Goal: Browse casually

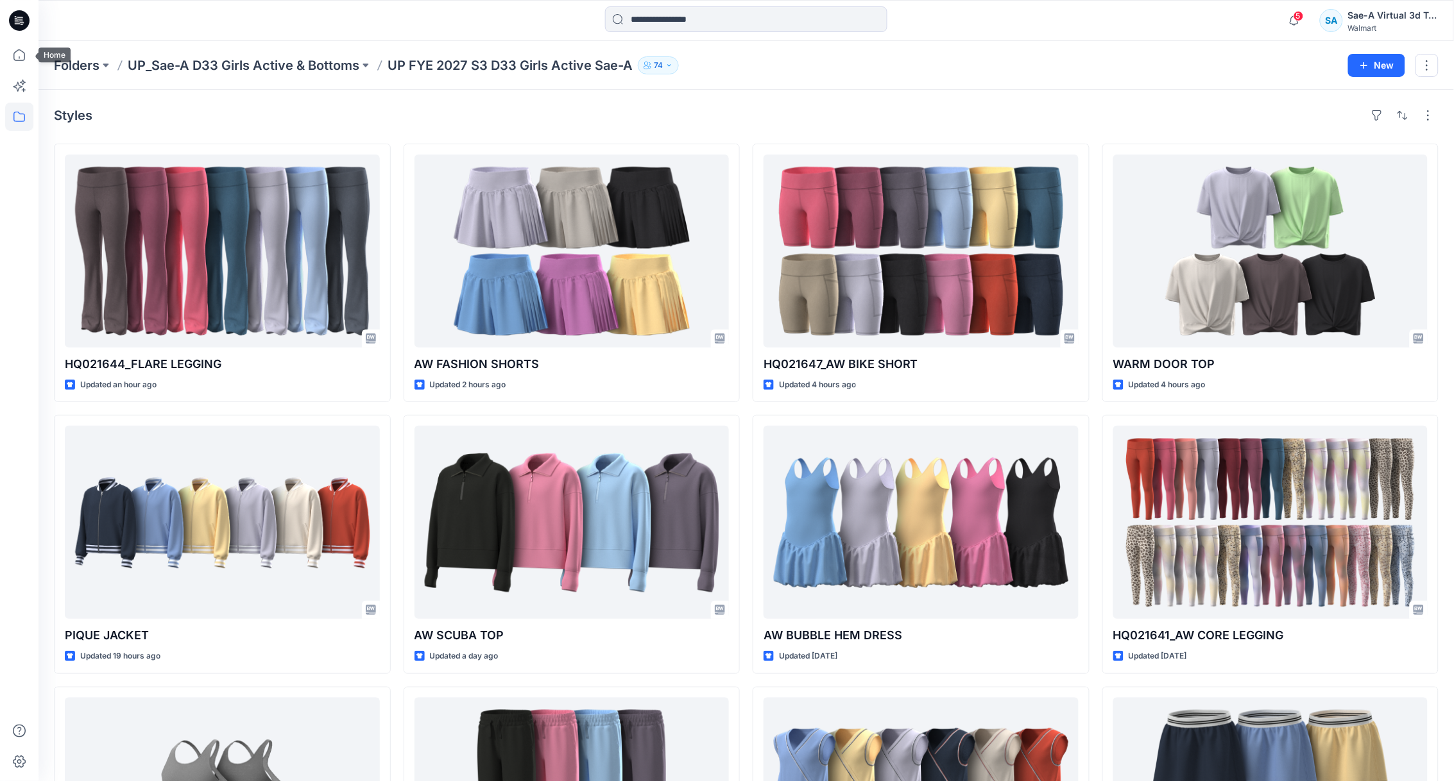
click at [9, 45] on icon at bounding box center [19, 55] width 28 height 28
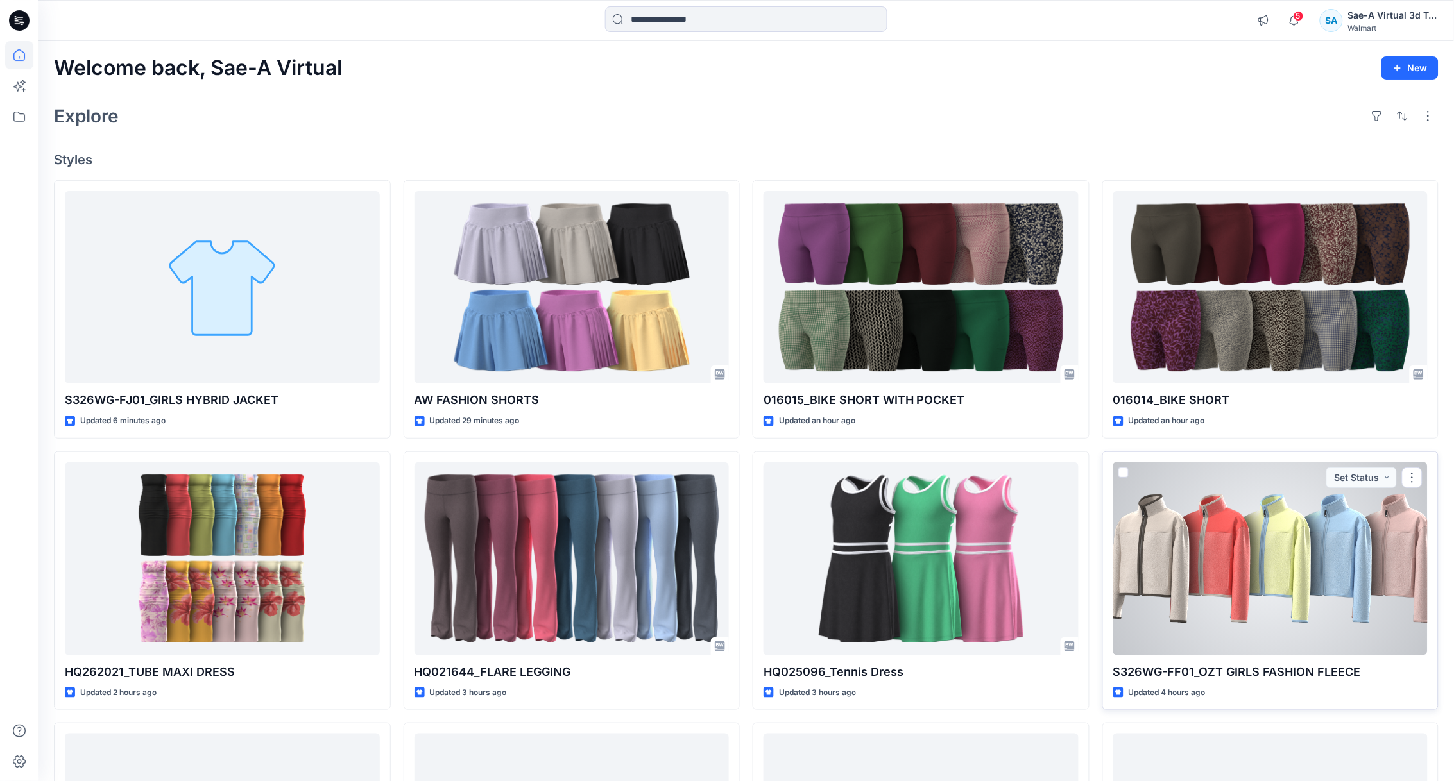
click at [1218, 588] on div at bounding box center [1270, 559] width 315 height 193
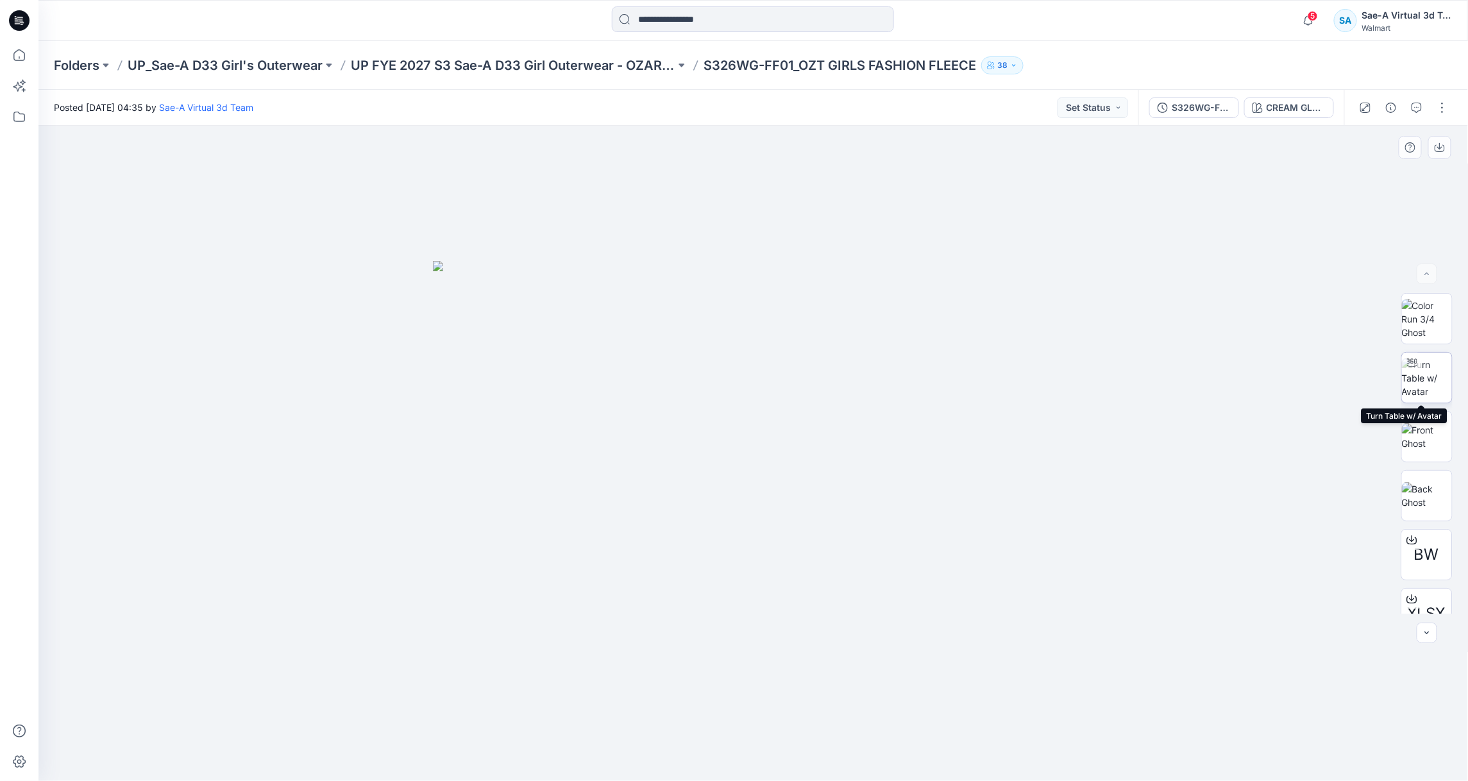
click at [1416, 369] on div at bounding box center [1412, 363] width 21 height 21
drag, startPoint x: 907, startPoint y: 749, endPoint x: 561, endPoint y: 726, distance: 347.2
click at [561, 729] on icon at bounding box center [755, 743] width 388 height 48
click at [14, 48] on icon at bounding box center [19, 55] width 28 height 28
